Goal: Transaction & Acquisition: Purchase product/service

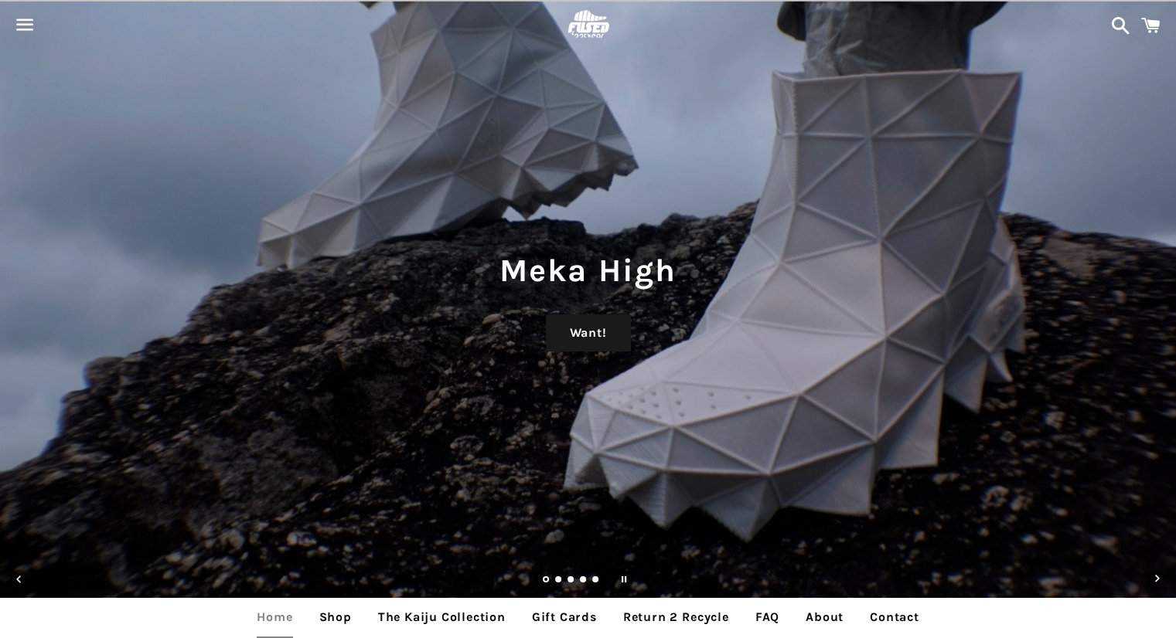
scroll to position [17, 0]
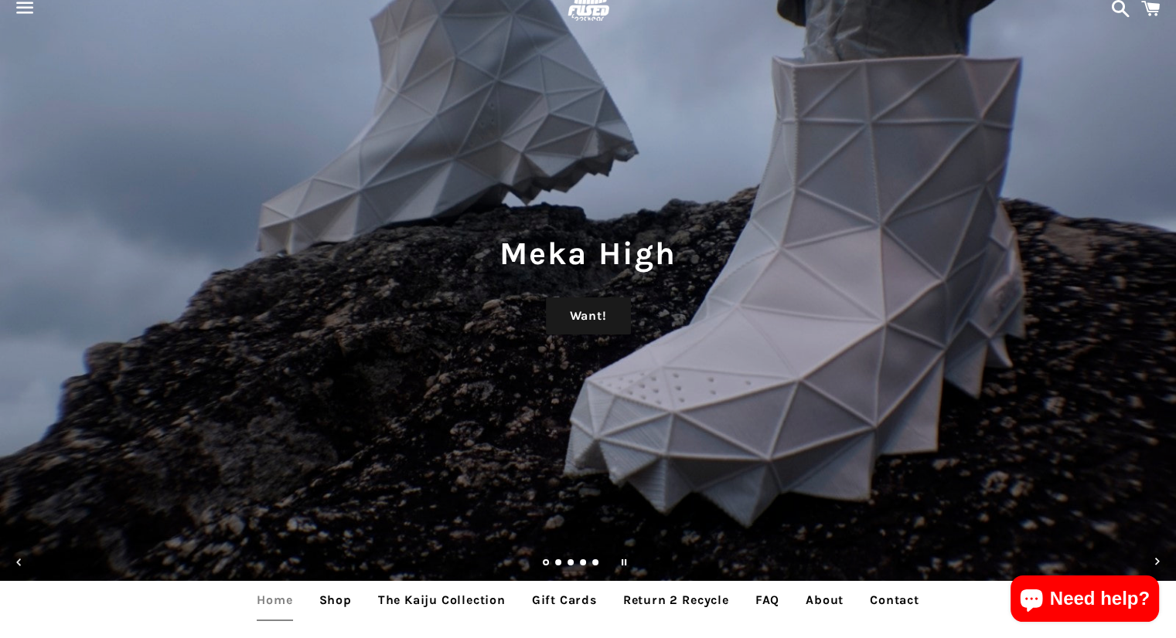
click at [340, 601] on link "Shop" at bounding box center [336, 600] width 56 height 39
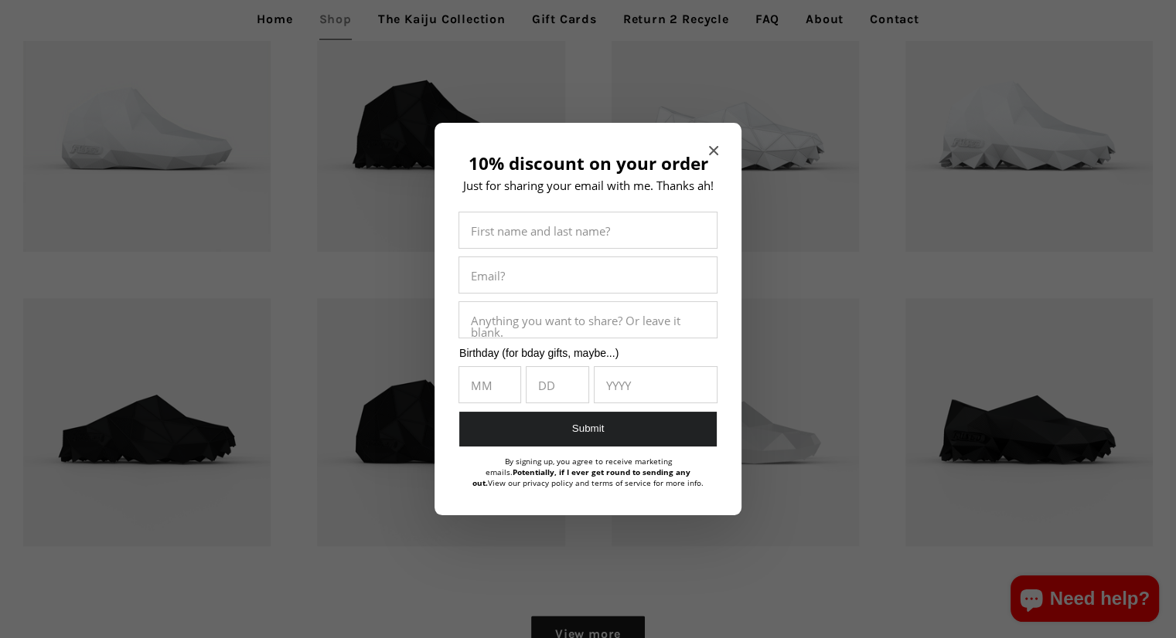
scroll to position [1702, 0]
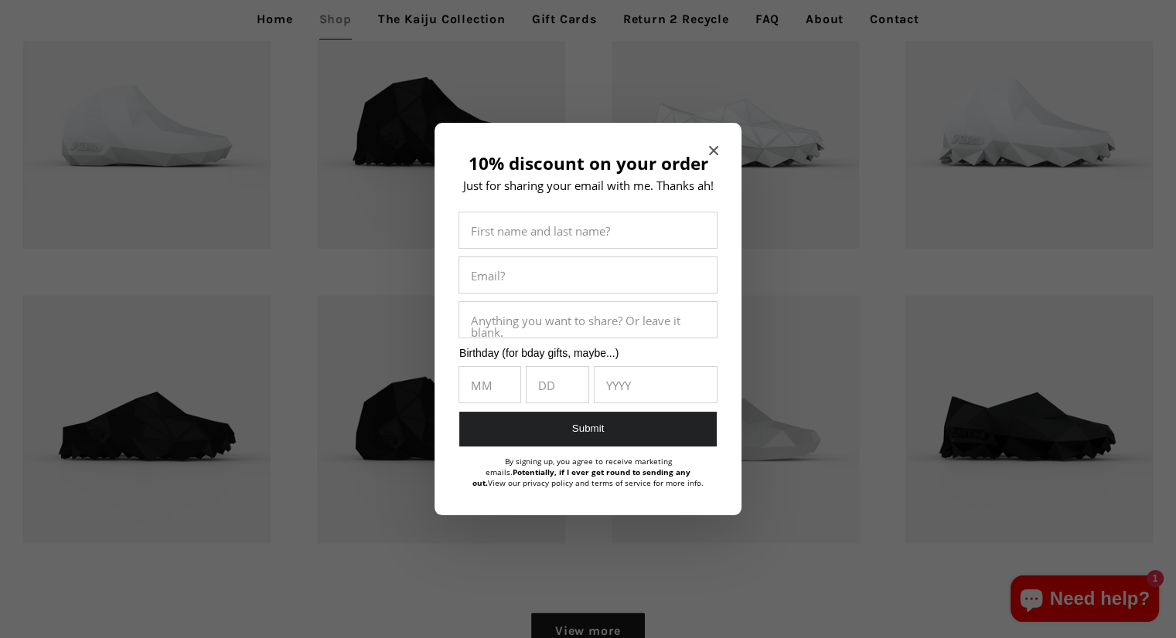
click at [711, 143] on span "Close modal" at bounding box center [713, 150] width 9 height 15
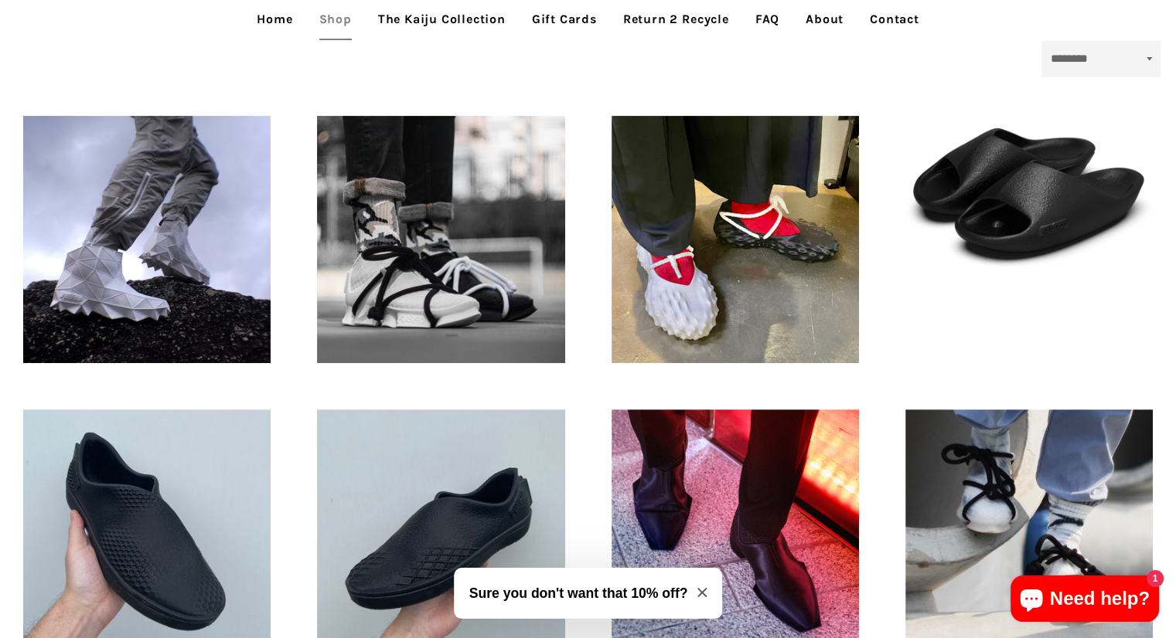
scroll to position [0, 0]
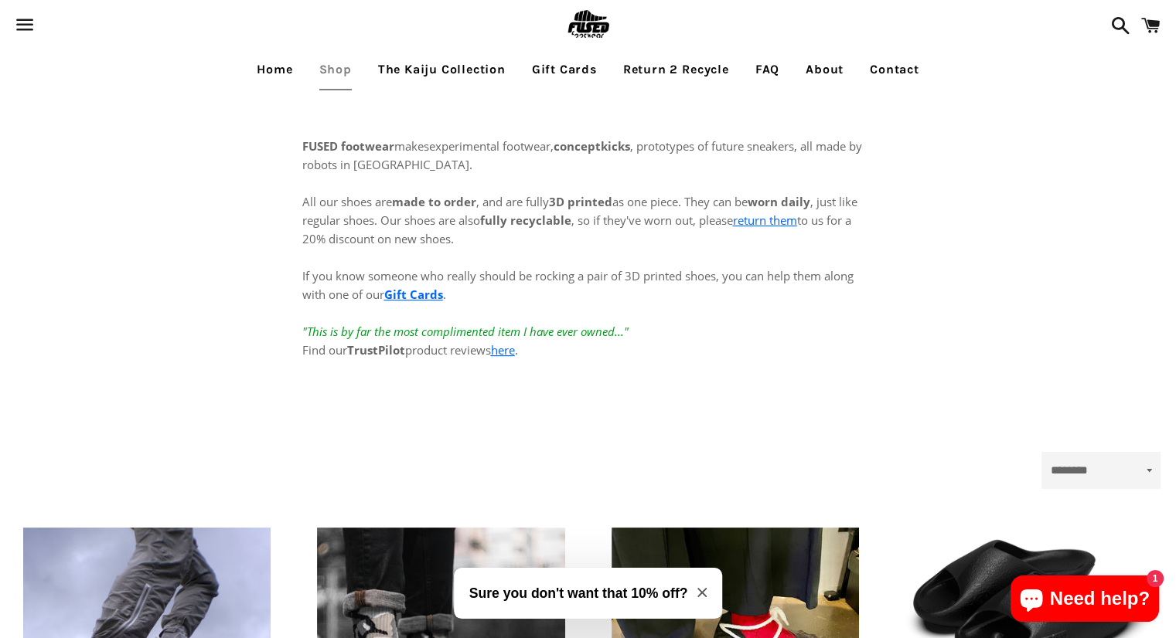
click at [704, 594] on icon "Close modal" at bounding box center [701, 592] width 9 height 9
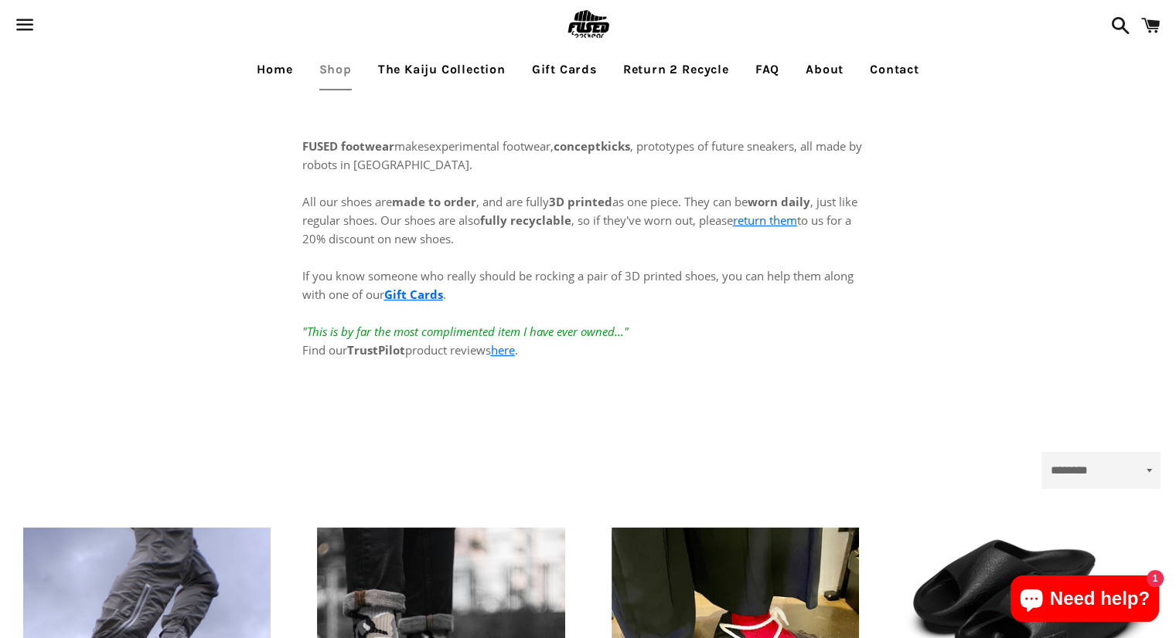
click at [445, 65] on link "The Kaiju Collection" at bounding box center [441, 69] width 151 height 39
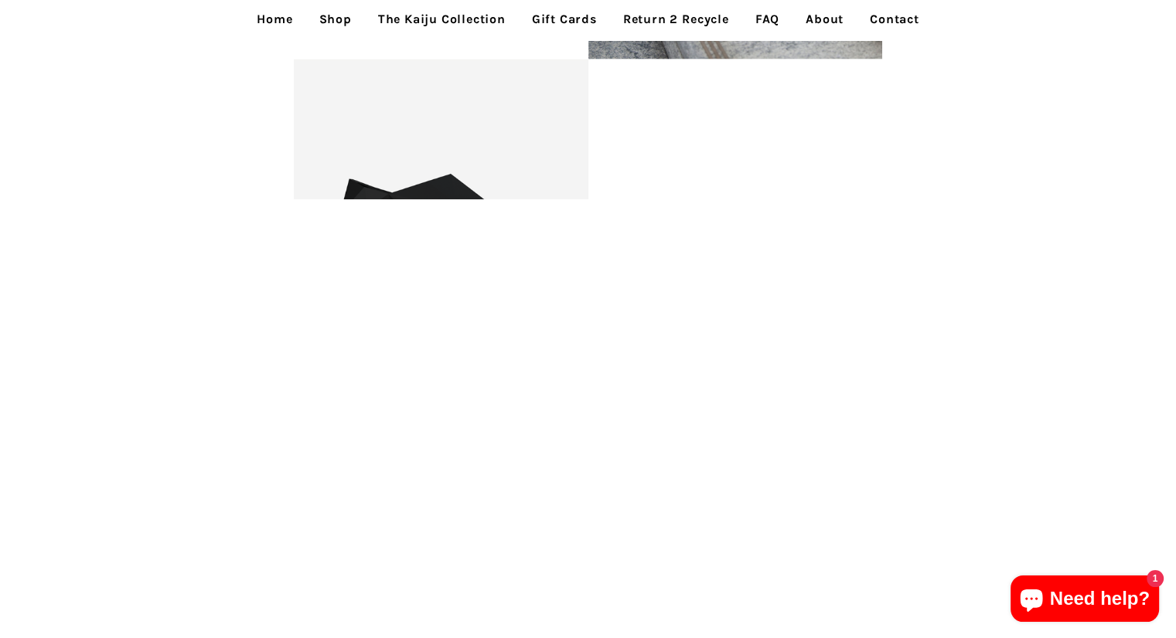
scroll to position [3610, 0]
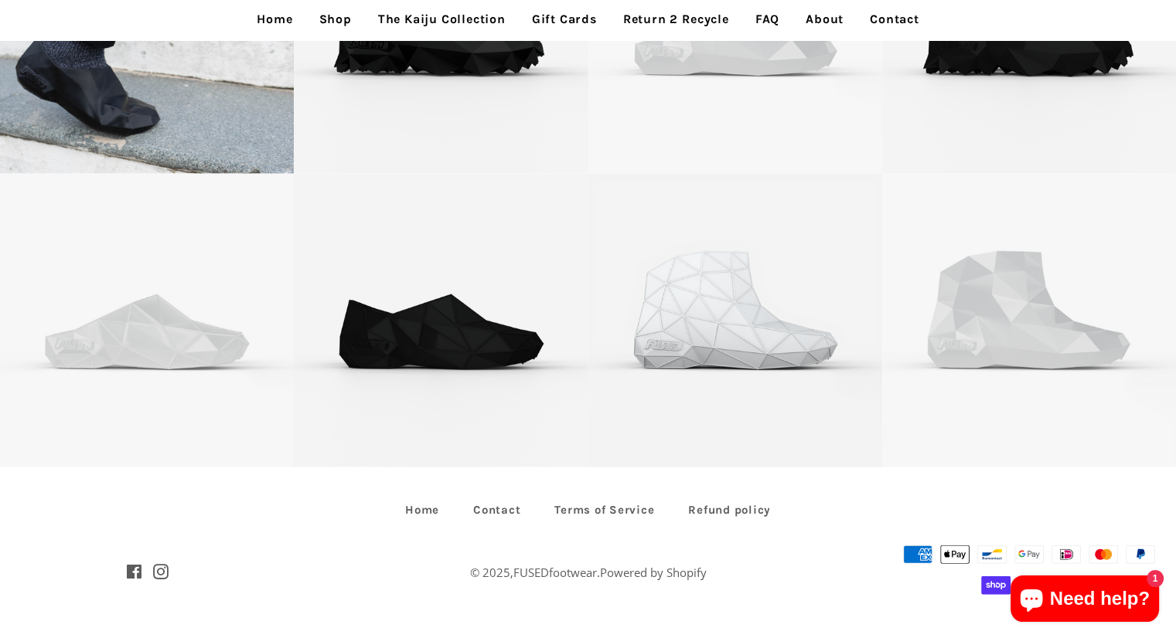
click at [563, 10] on link "Gift Cards" at bounding box center [564, 19] width 88 height 39
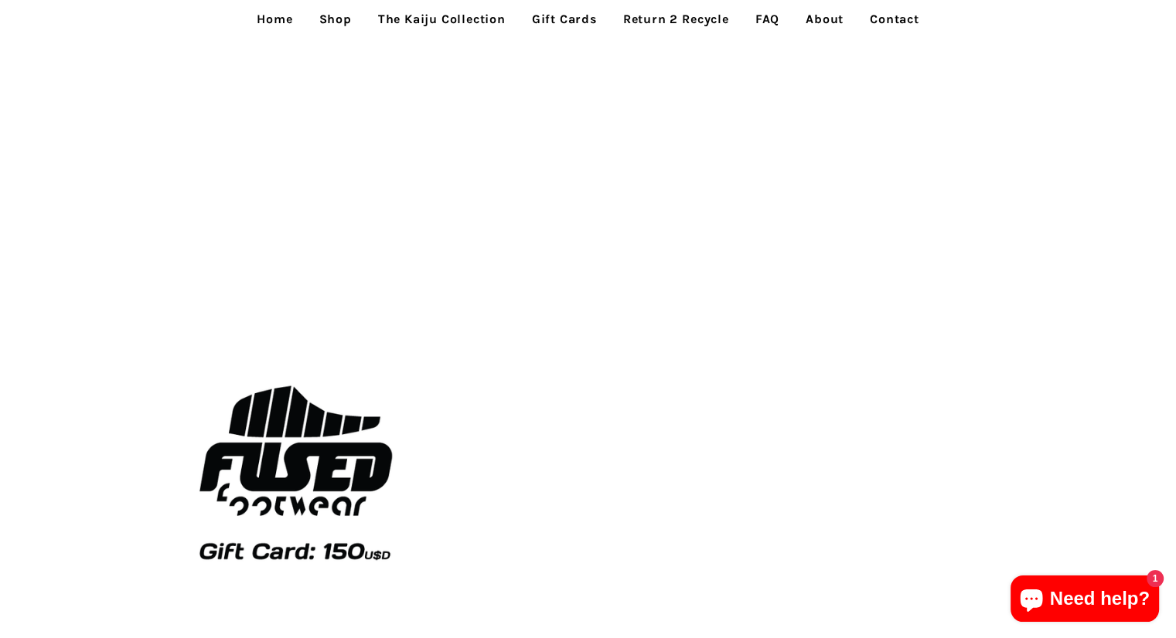
scroll to position [1891, 0]
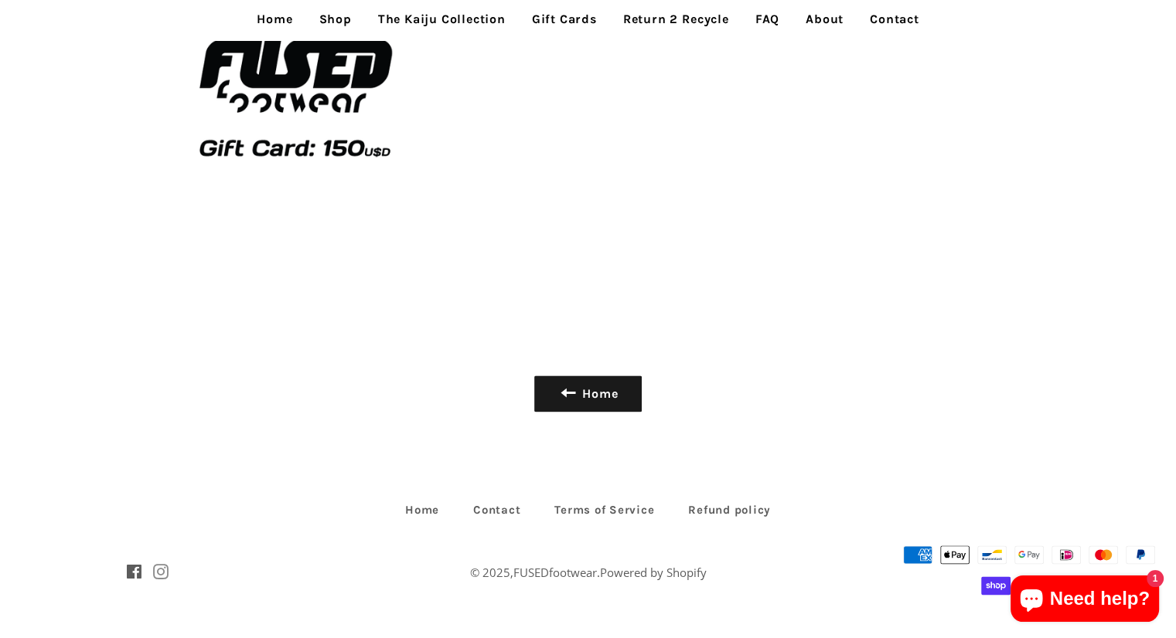
click at [155, 582] on span at bounding box center [160, 572] width 15 height 25
